Goal: Go to known website: Access a specific website the user already knows

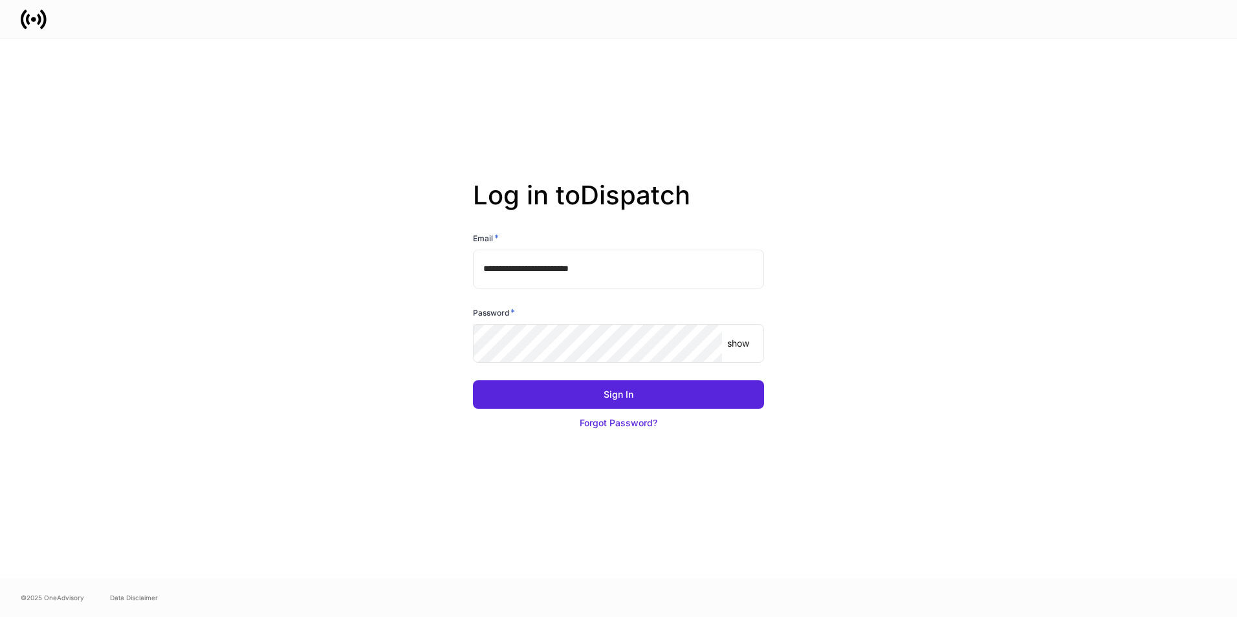
click at [637, 395] on button "Sign In" at bounding box center [618, 394] width 291 height 28
